Goal: Task Accomplishment & Management: Manage account settings

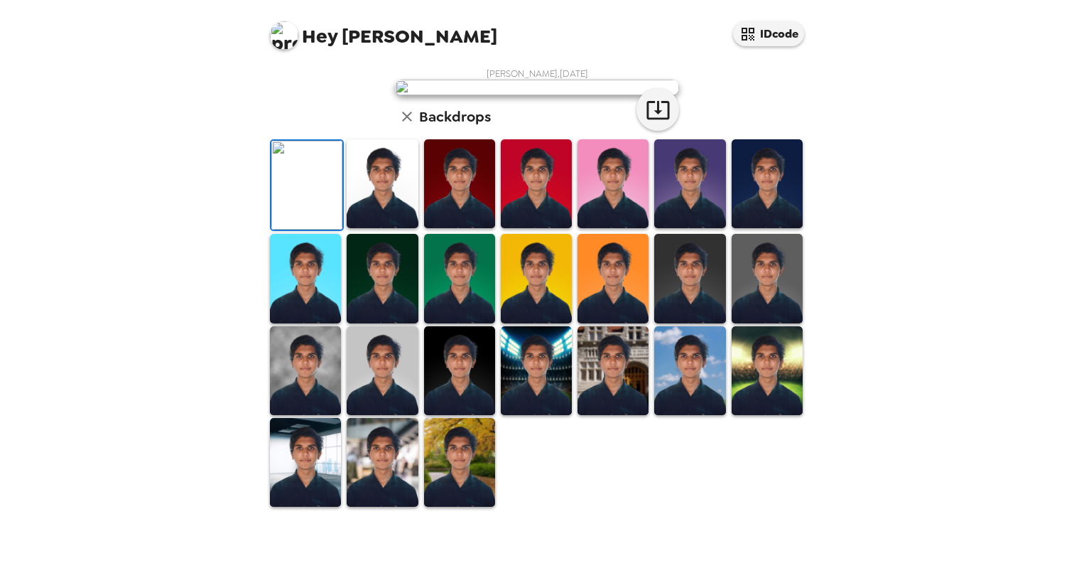
click at [370, 228] on img at bounding box center [382, 183] width 71 height 89
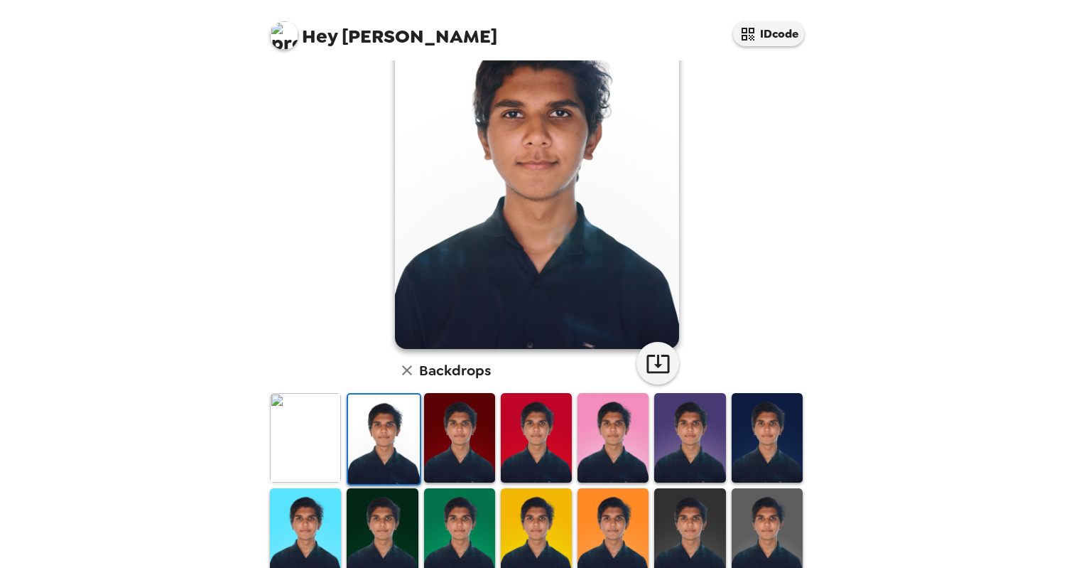
click at [430, 446] on img at bounding box center [459, 437] width 71 height 89
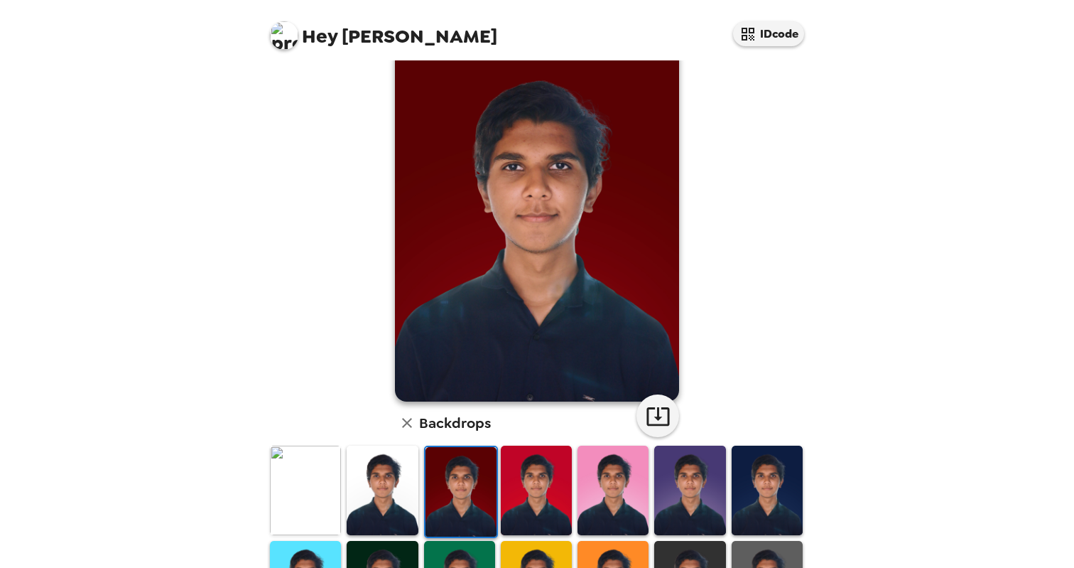
scroll to position [29, 0]
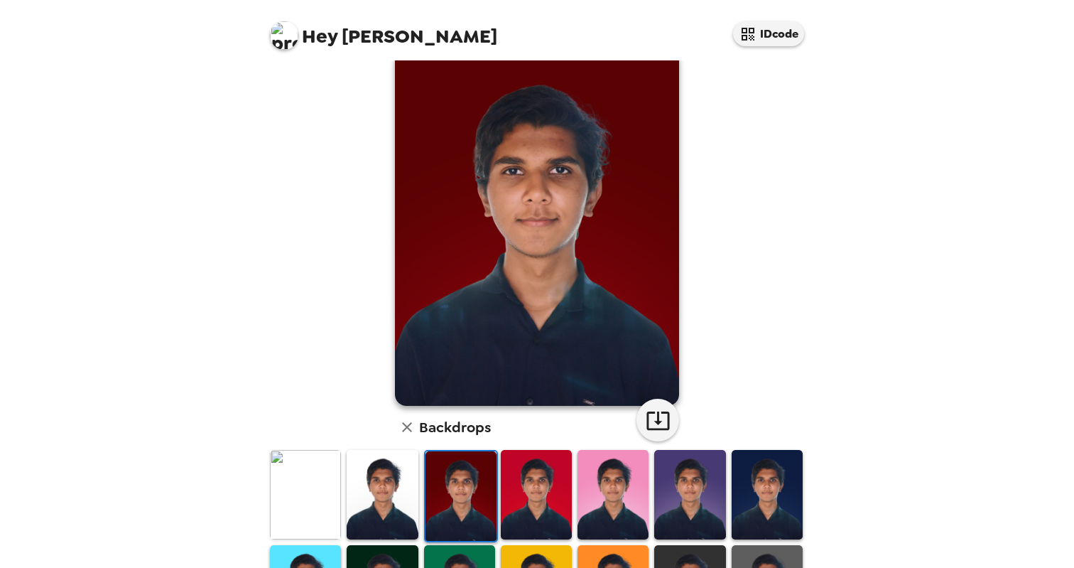
click at [542, 507] on img at bounding box center [536, 494] width 71 height 89
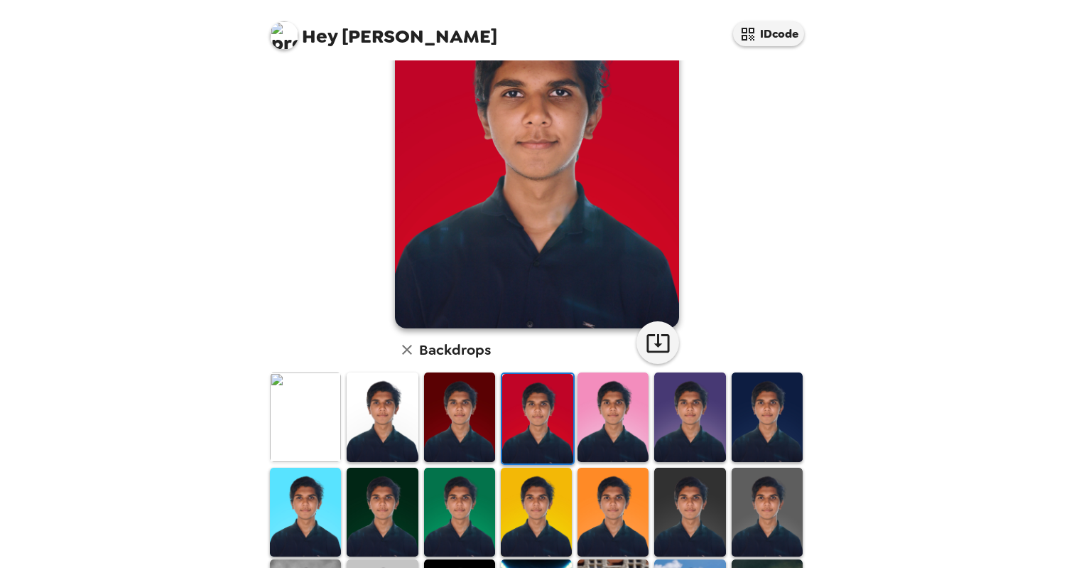
scroll to position [175, 0]
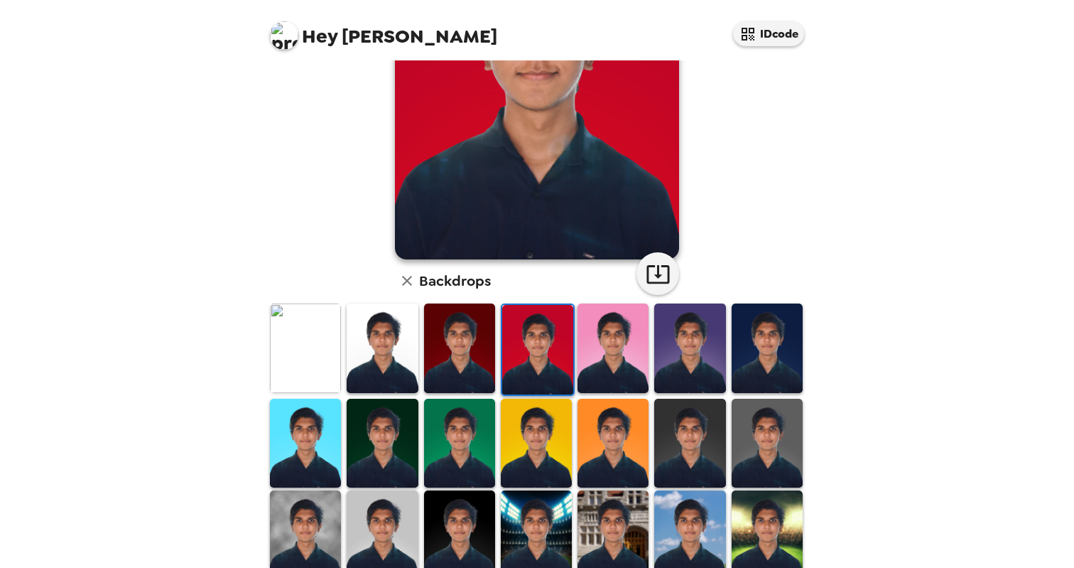
click at [320, 451] on img at bounding box center [305, 443] width 71 height 89
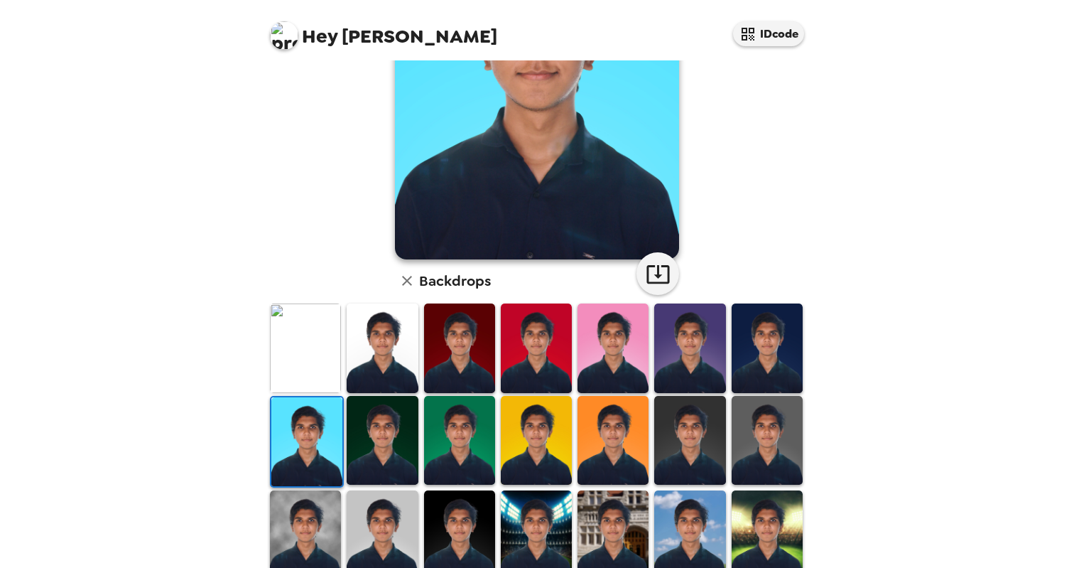
click at [318, 514] on img at bounding box center [305, 534] width 71 height 89
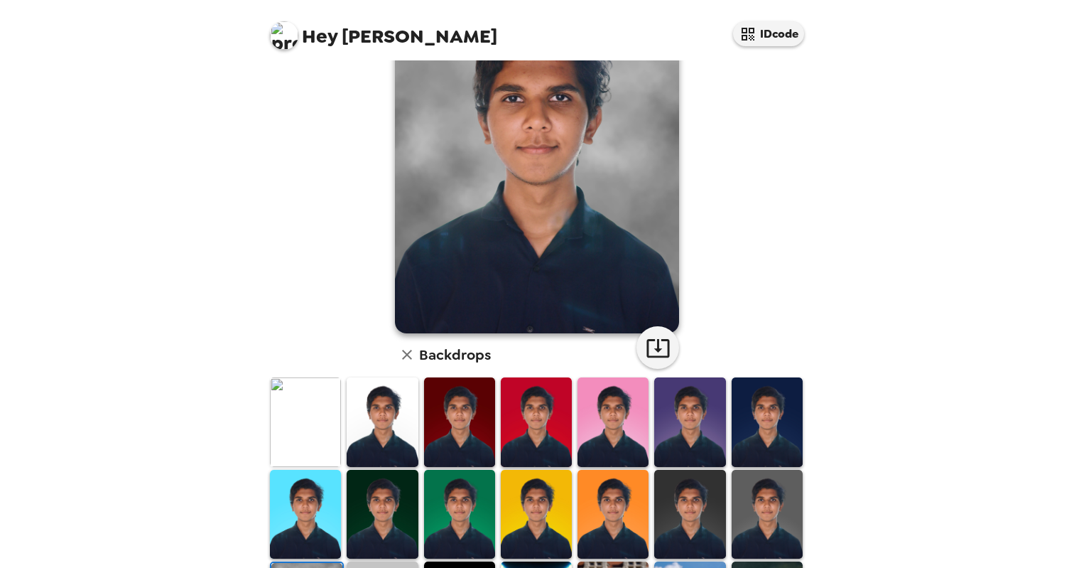
scroll to position [102, 0]
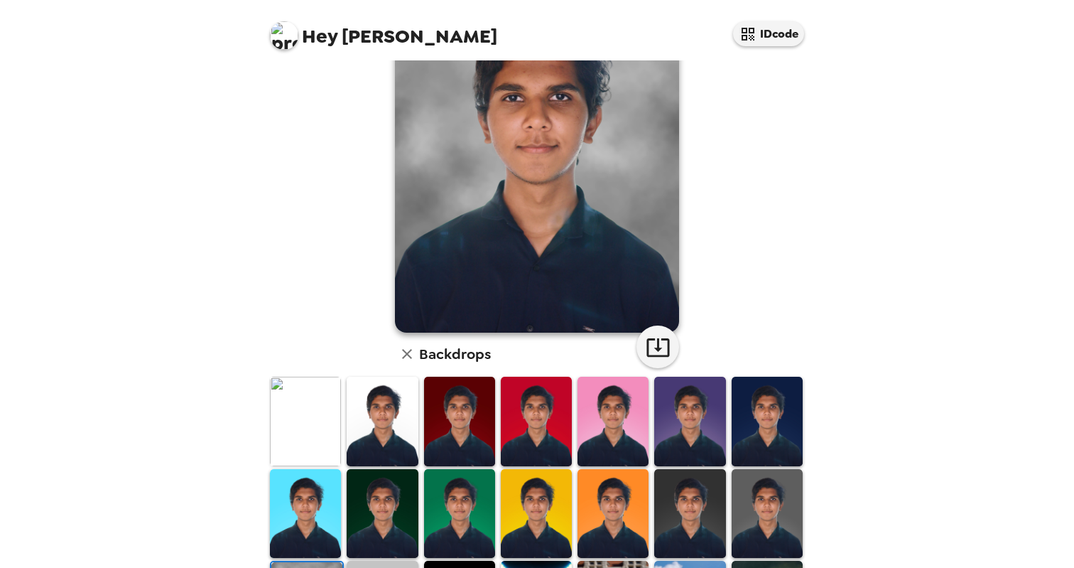
click at [751, 499] on img at bounding box center [767, 513] width 71 height 89
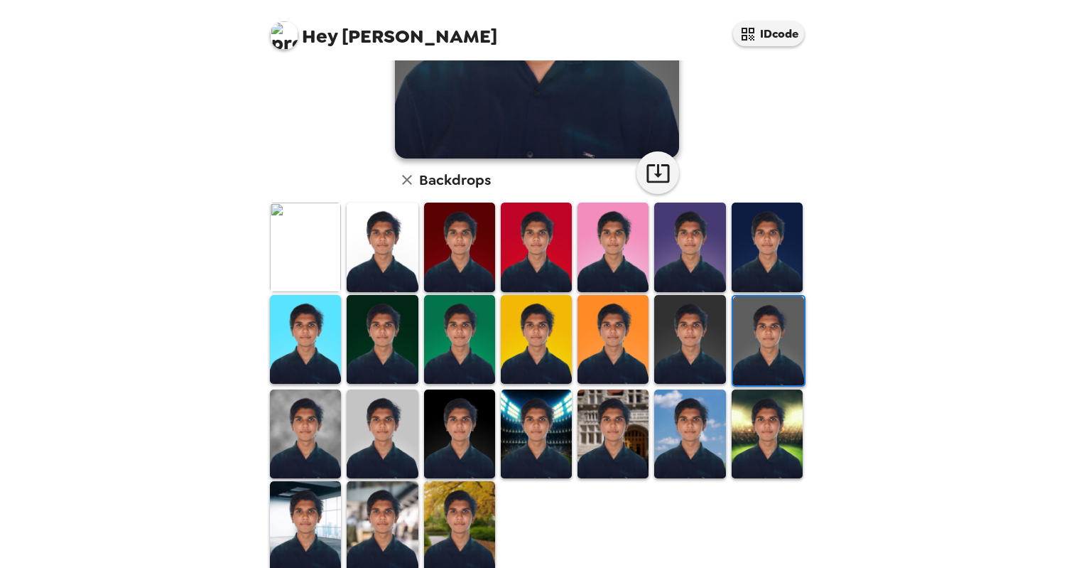
scroll to position [283, 0]
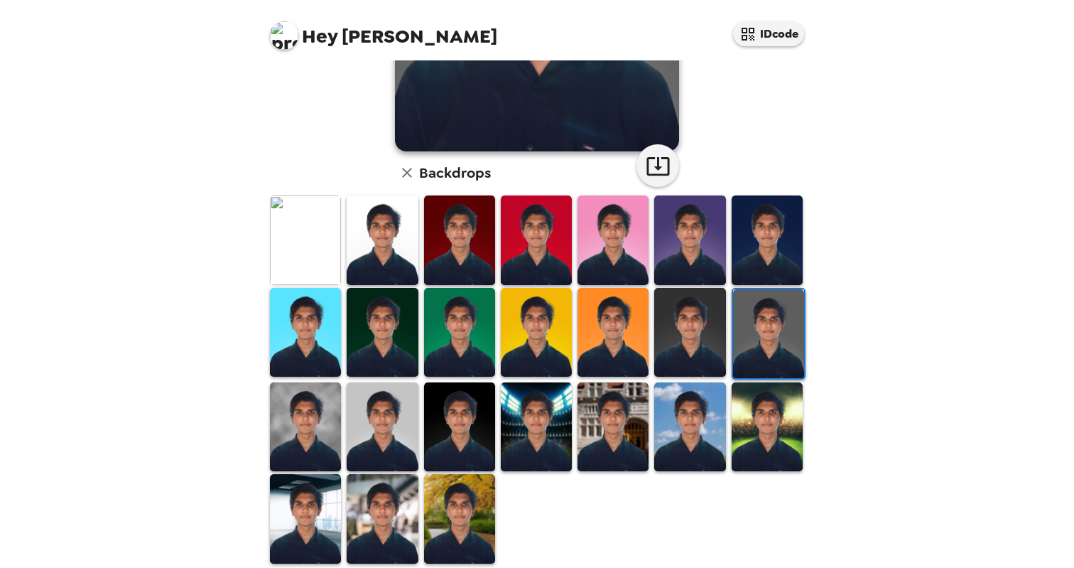
click at [401, 495] on img at bounding box center [382, 518] width 71 height 89
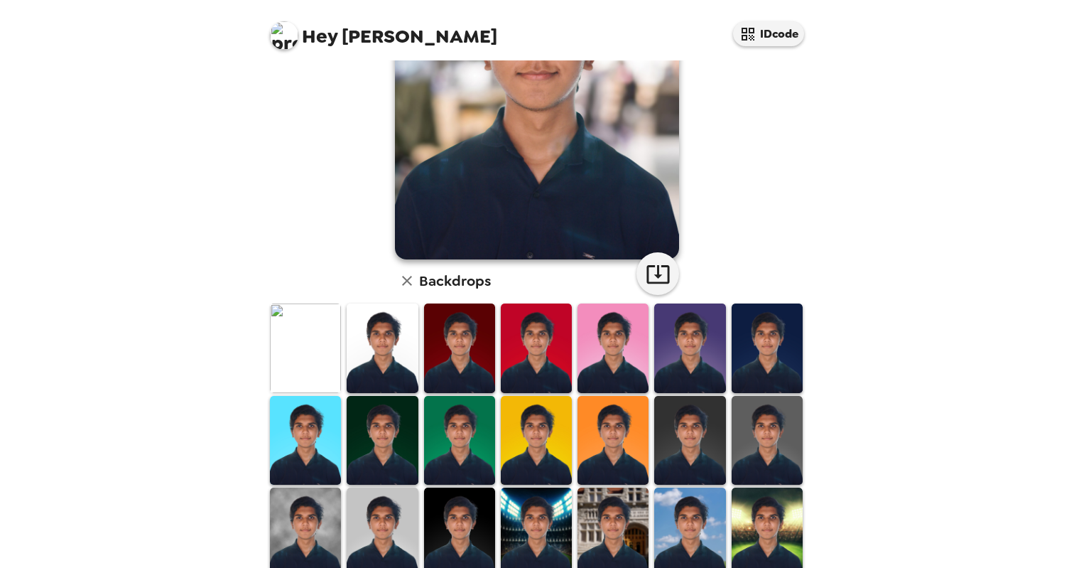
scroll to position [217, 0]
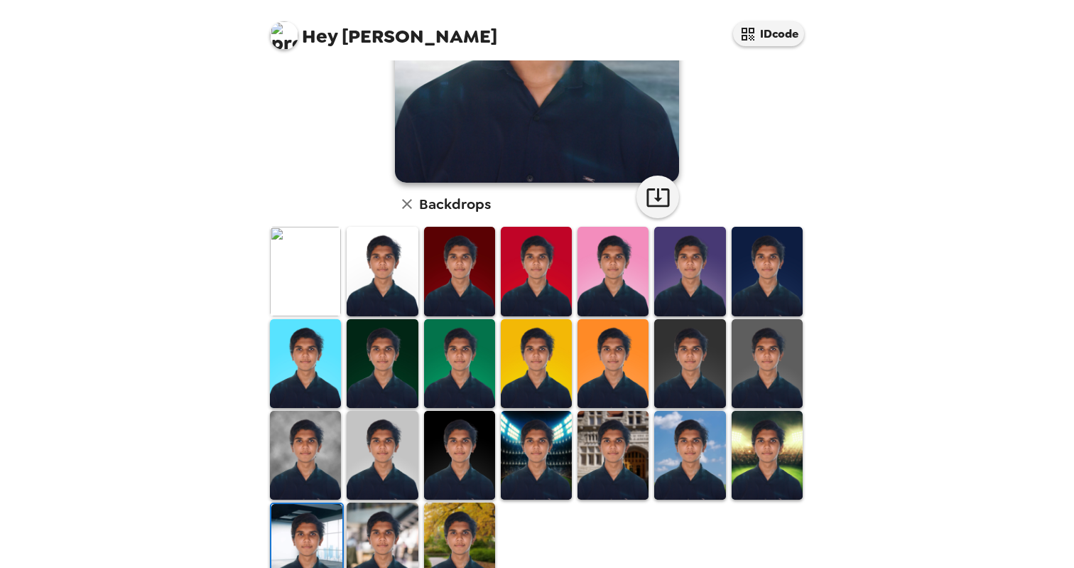
scroll to position [297, 0]
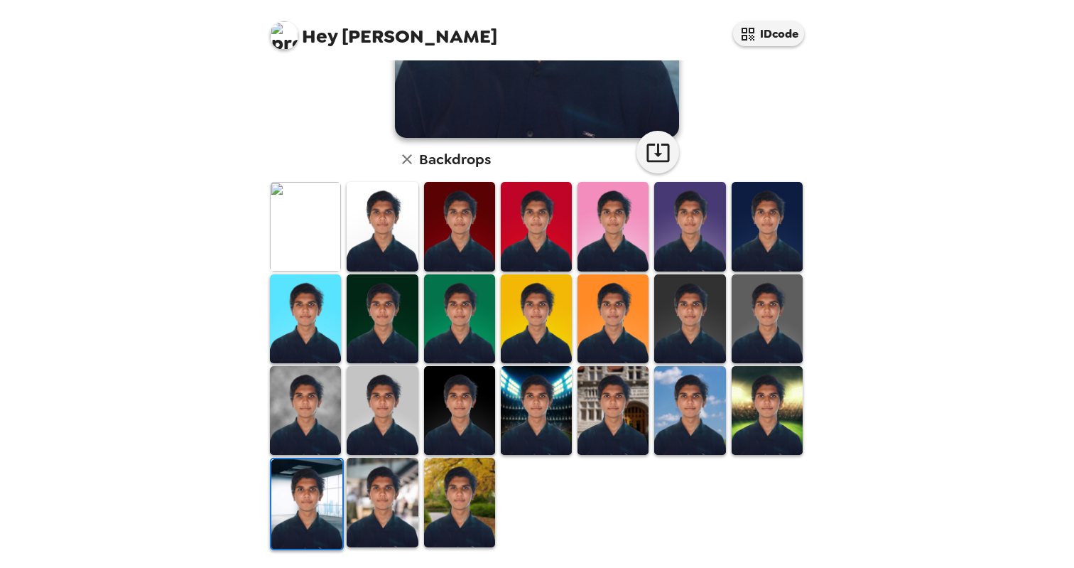
click at [467, 494] on img at bounding box center [459, 502] width 71 height 89
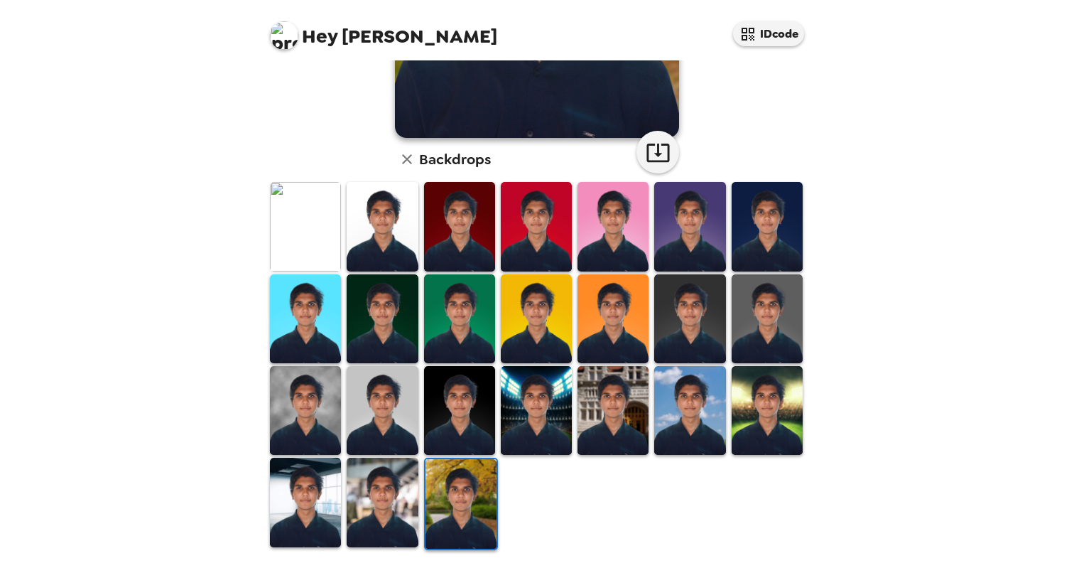
click at [595, 435] on img at bounding box center [613, 410] width 71 height 89
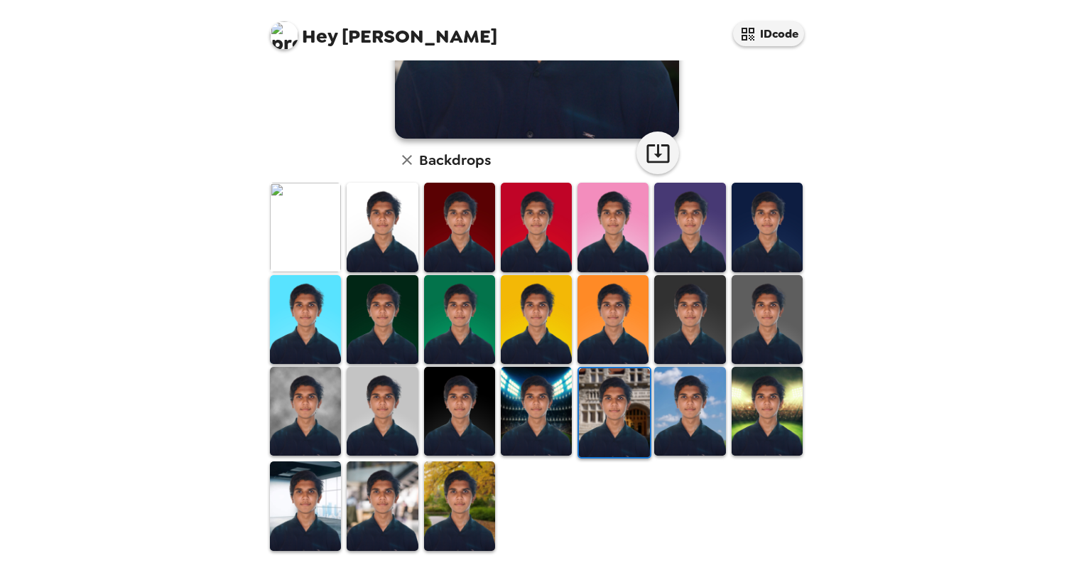
scroll to position [0, 0]
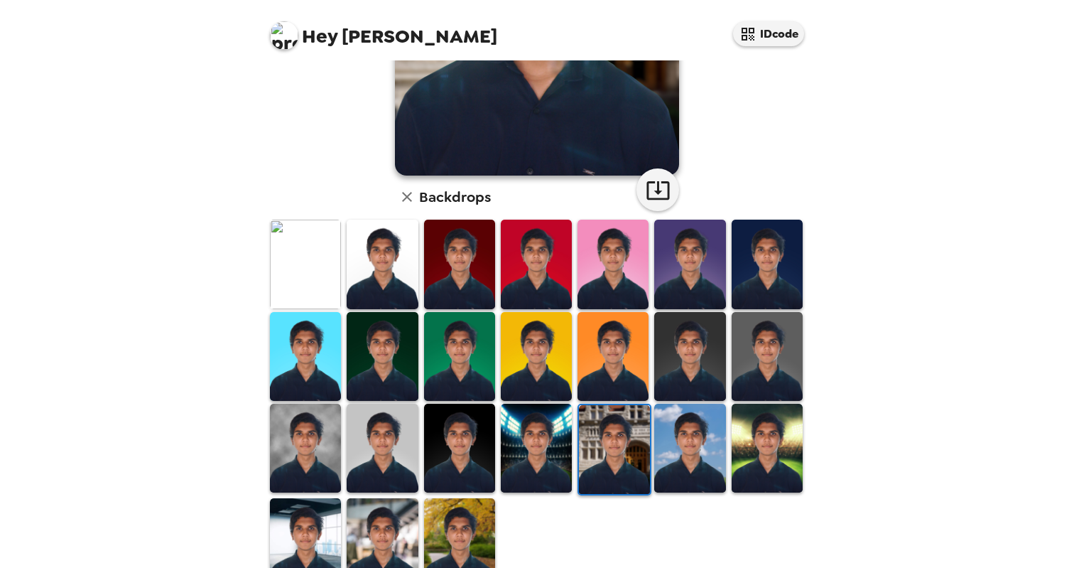
click at [534, 452] on img at bounding box center [536, 448] width 71 height 89
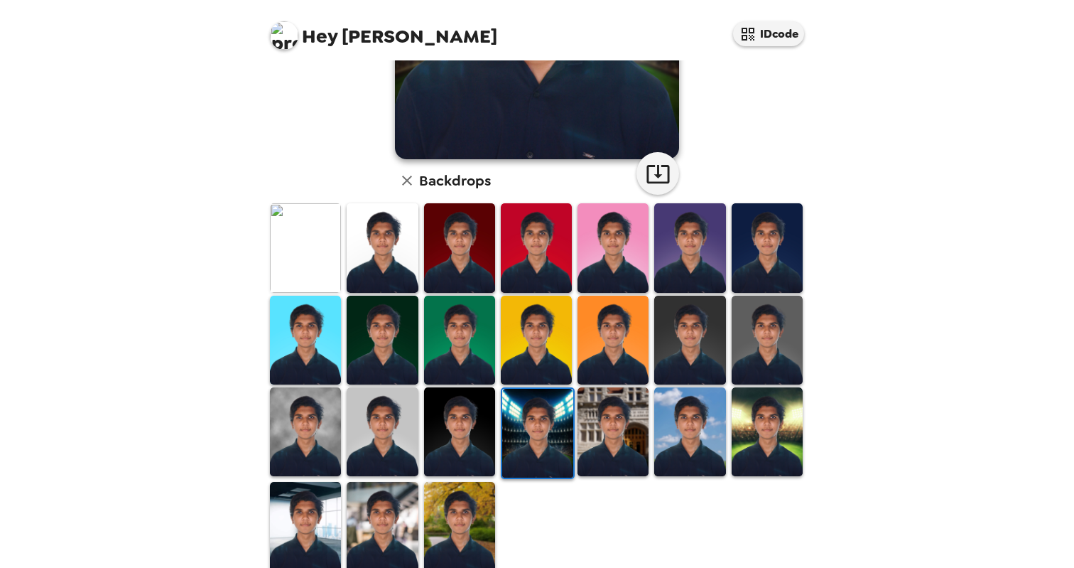
click at [452, 435] on img at bounding box center [459, 431] width 71 height 89
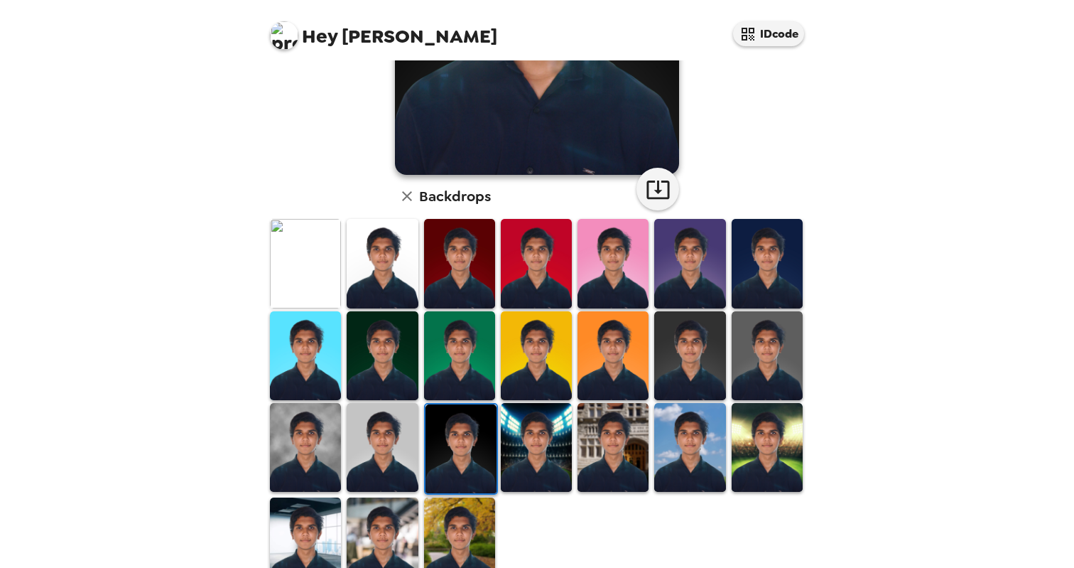
click at [404, 439] on img at bounding box center [382, 447] width 71 height 89
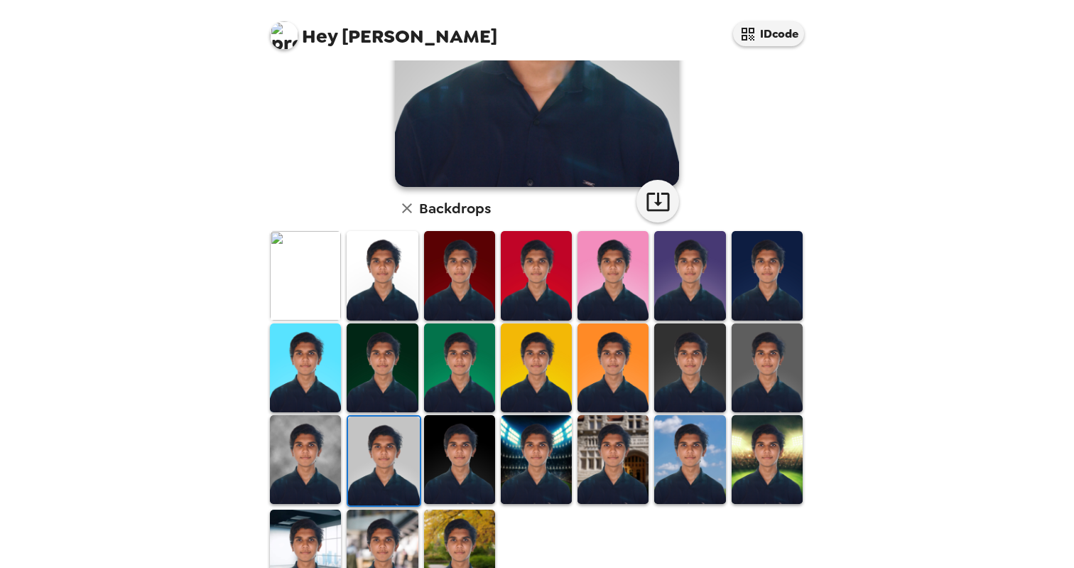
click at [306, 535] on img at bounding box center [305, 553] width 71 height 89
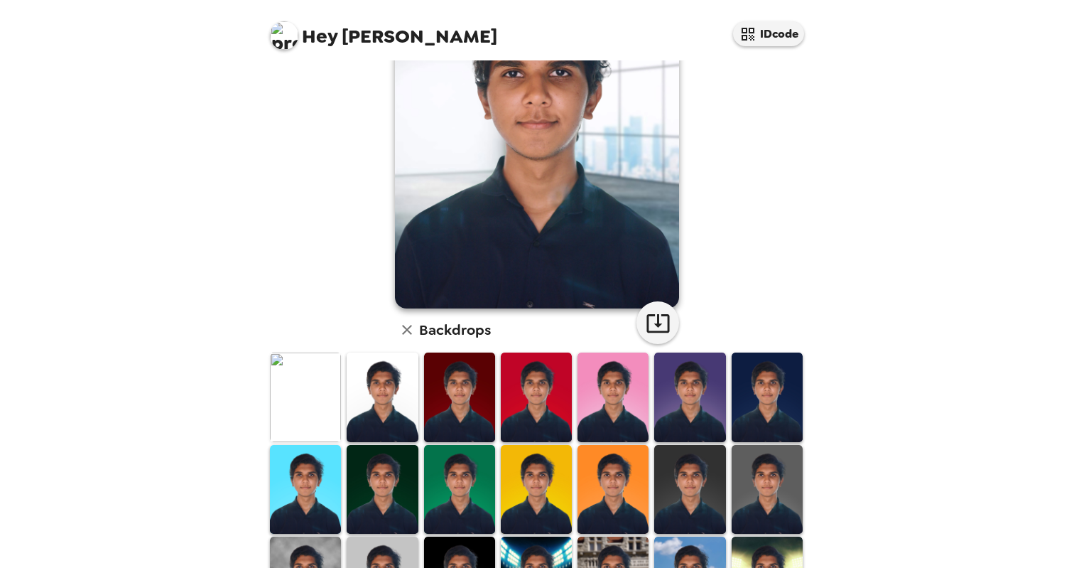
scroll to position [131, 0]
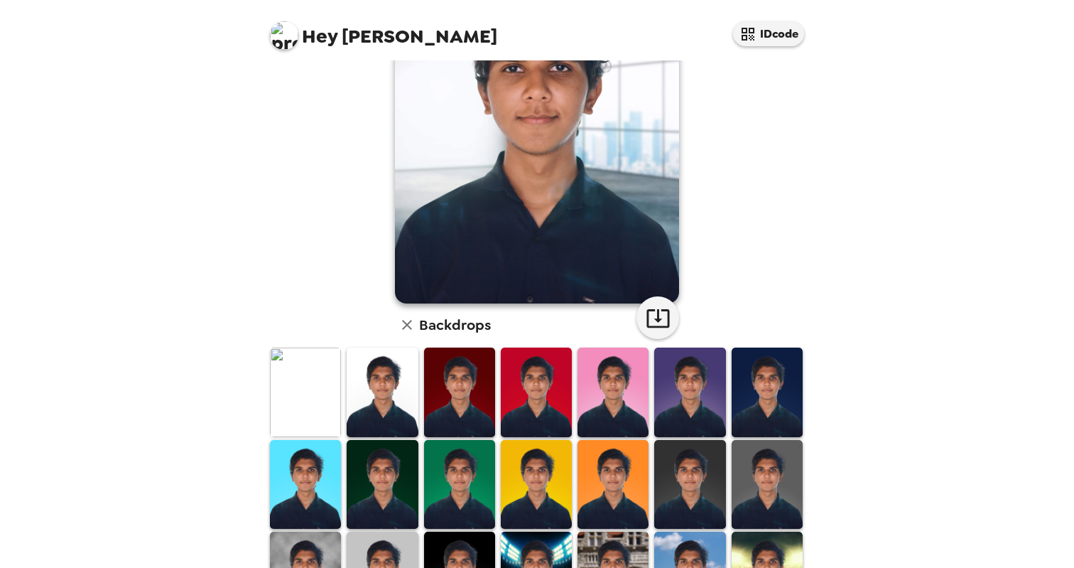
click at [316, 390] on img at bounding box center [305, 391] width 71 height 89
